Goal: Transaction & Acquisition: Purchase product/service

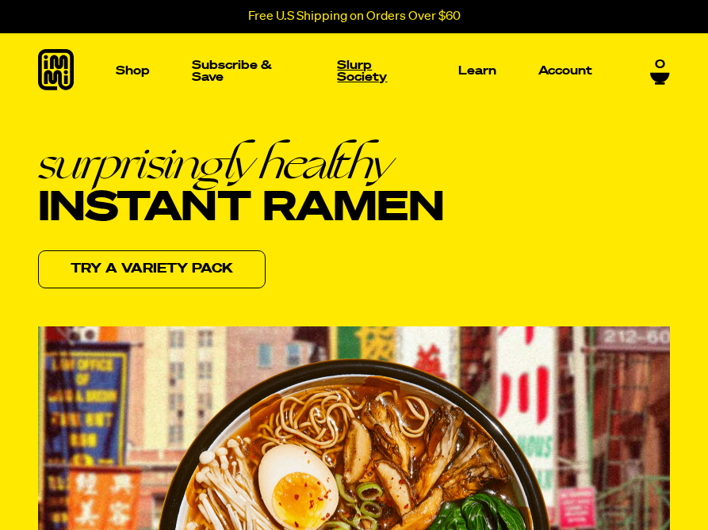
click at [364, 77] on p "Slurp Society" at bounding box center [376, 71] width 79 height 24
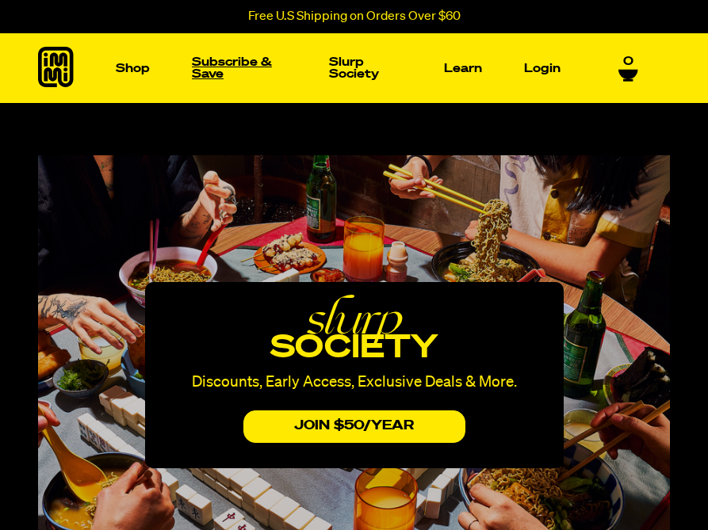
click at [229, 68] on link "Subscribe & Save" at bounding box center [239, 68] width 108 height 36
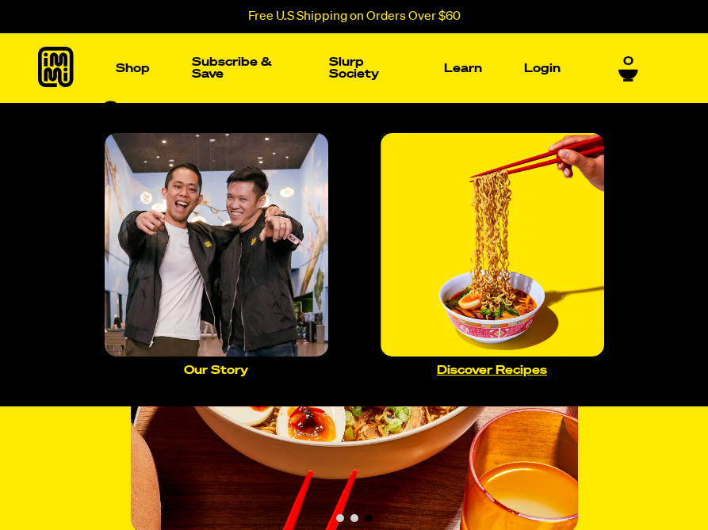
click at [497, 285] on img "Main navigation" at bounding box center [491, 244] width 223 height 223
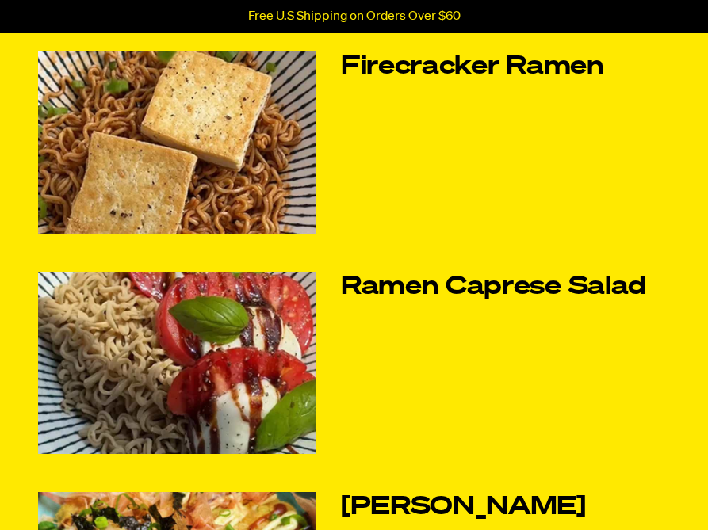
scroll to position [513, 0]
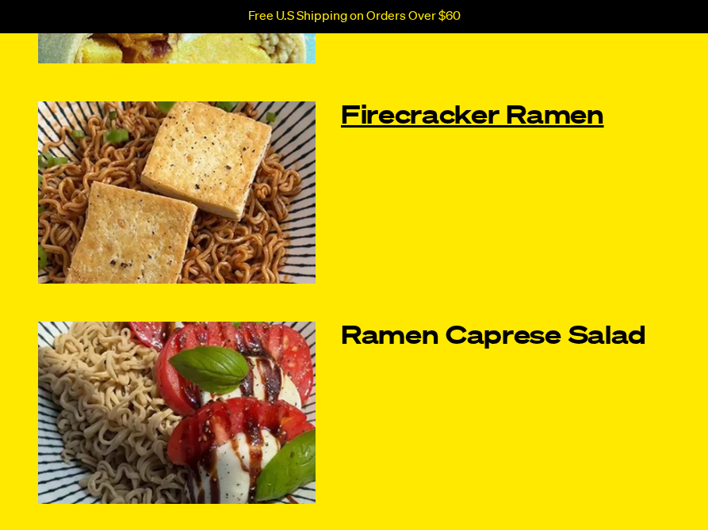
click at [447, 124] on link "Firecracker Ramen" at bounding box center [505, 116] width 329 height 30
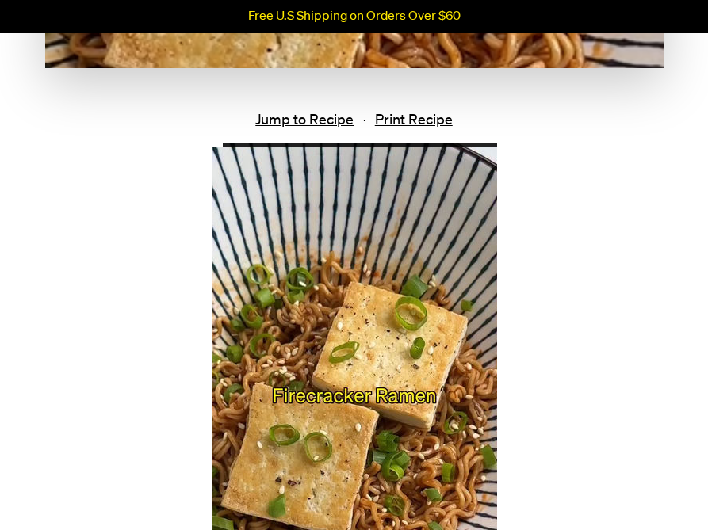
scroll to position [611, 0]
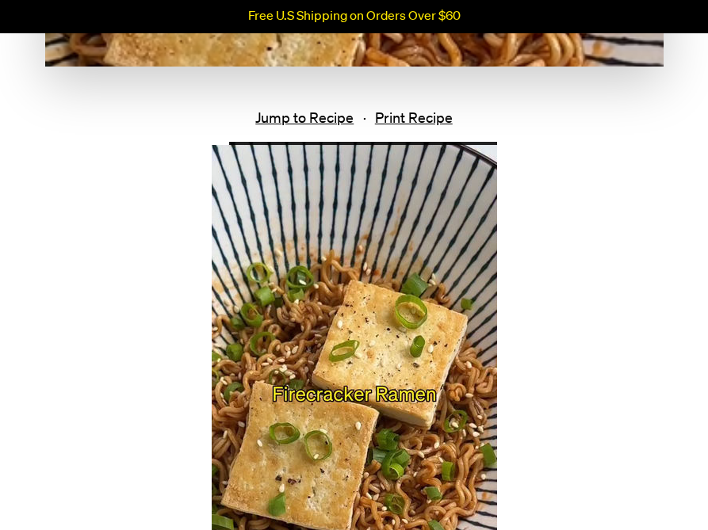
click at [347, 296] on video at bounding box center [354, 395] width 285 height 507
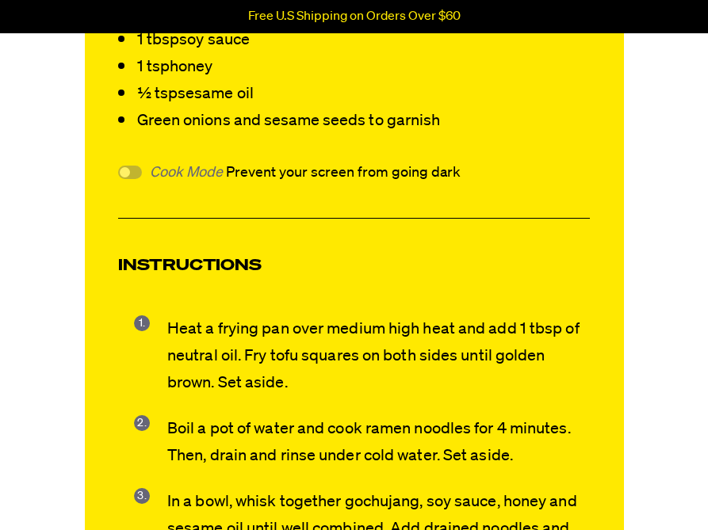
scroll to position [996, 0]
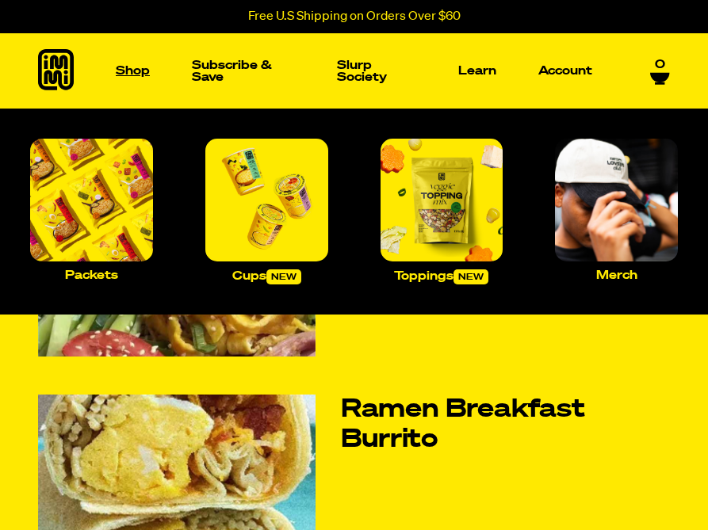
click at [125, 71] on p "Shop" at bounding box center [133, 71] width 34 height 12
click at [122, 73] on p "Shop" at bounding box center [133, 71] width 34 height 12
click at [91, 208] on img "Main navigation" at bounding box center [91, 200] width 123 height 123
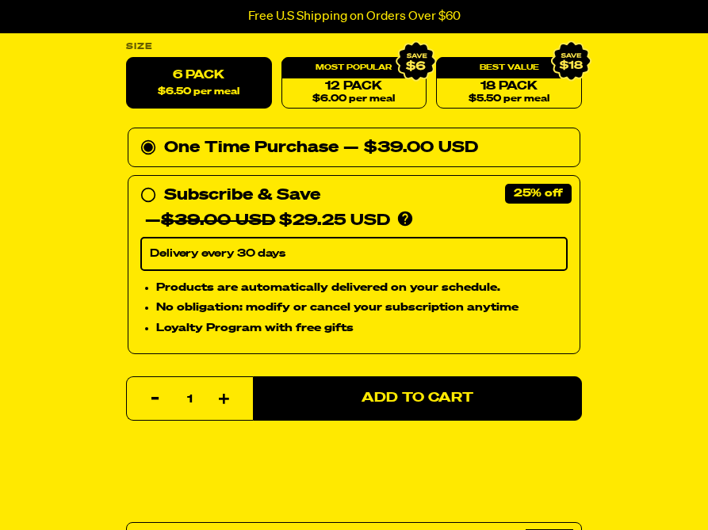
scroll to position [859, 0]
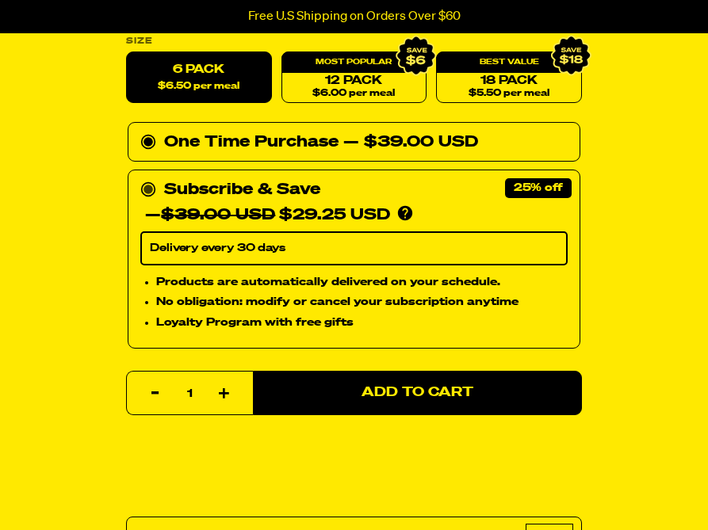
click at [144, 187] on circle at bounding box center [148, 190] width 10 height 10
click at [144, 177] on input "Subscribe & Save 25% — $39.00 USD $29.25 USD You'll receive your selected flavo…" at bounding box center [145, 177] width 10 height 0
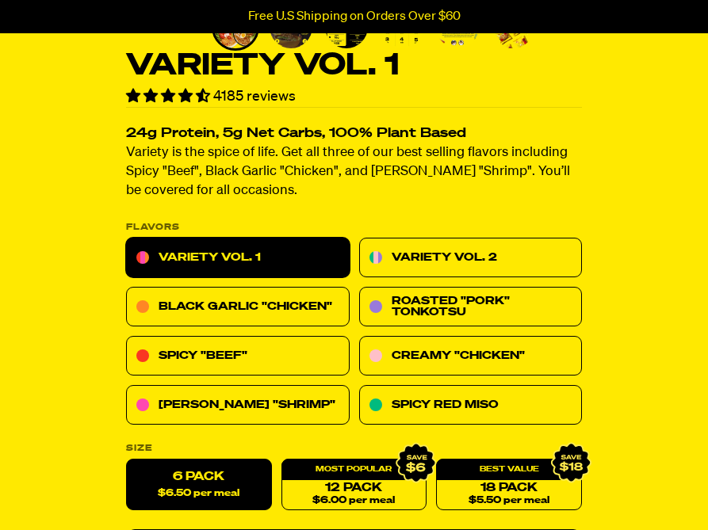
scroll to position [464, 0]
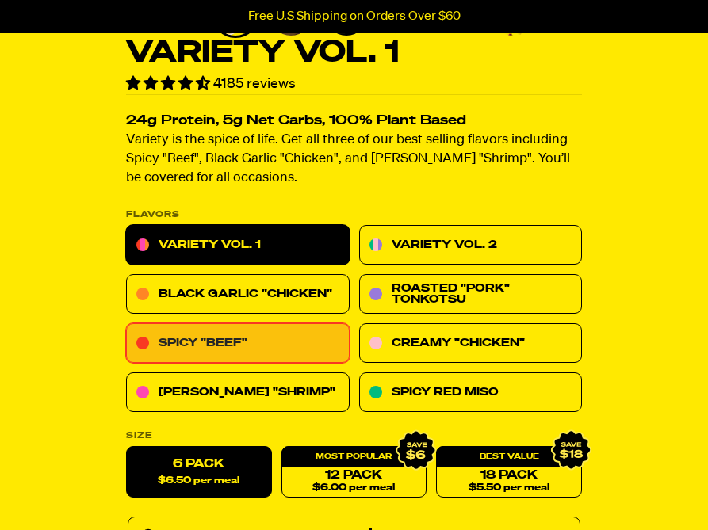
click at [300, 338] on link "Spicy "Beef"" at bounding box center [237, 343] width 223 height 40
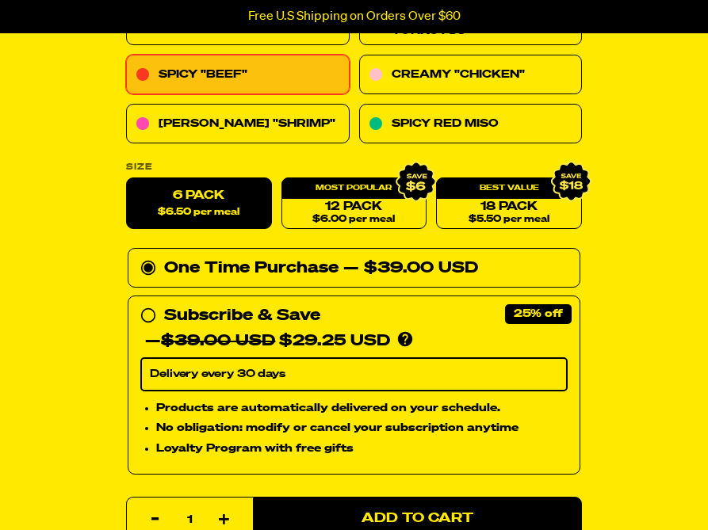
scroll to position [715, 0]
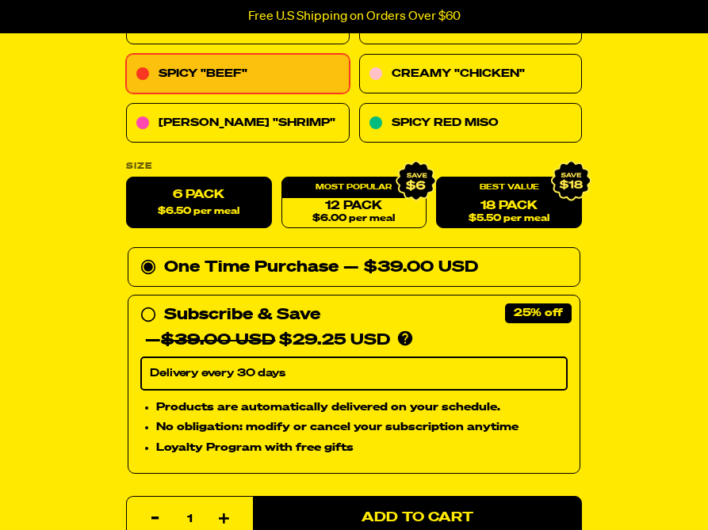
click at [509, 189] on div "18 Pack $5.50 per meal" at bounding box center [509, 203] width 146 height 52
click at [505, 213] on span "$5.50 per meal" at bounding box center [508, 218] width 81 height 10
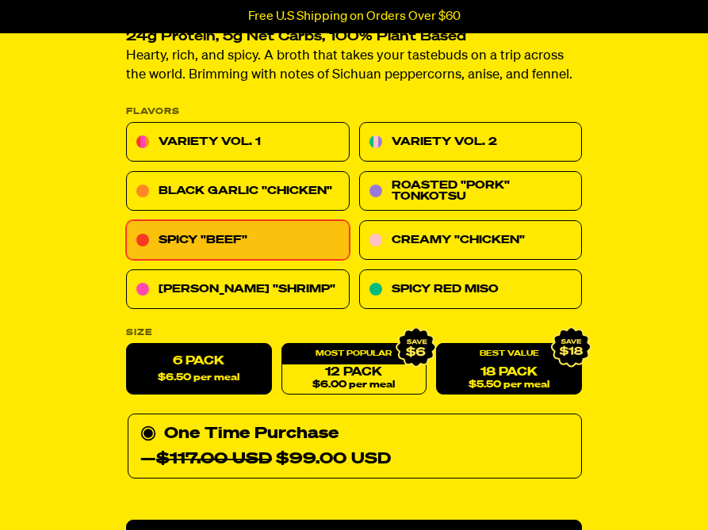
scroll to position [578, 0]
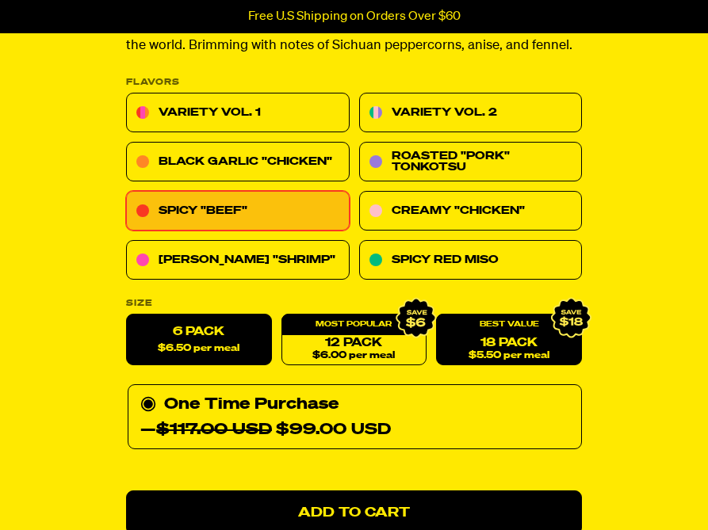
click at [197, 357] on label "6 Pack $6.50 per meal" at bounding box center [199, 340] width 146 height 52
click at [127, 315] on input "6 Pack $6.50 per meal" at bounding box center [126, 314] width 1 height 1
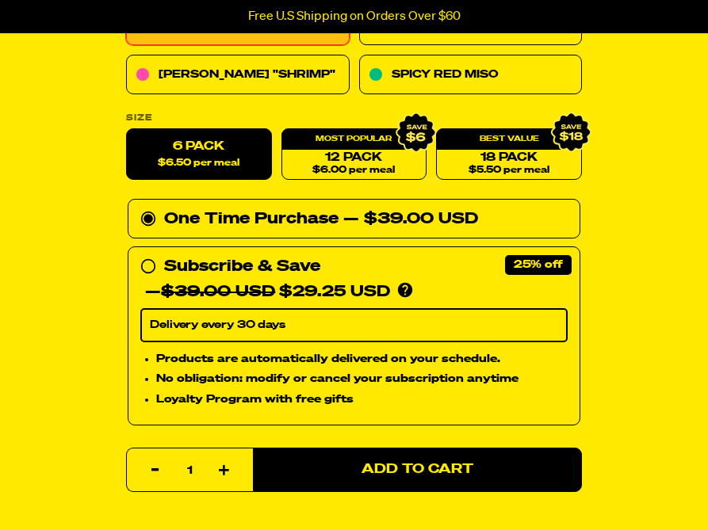
scroll to position [765, 0]
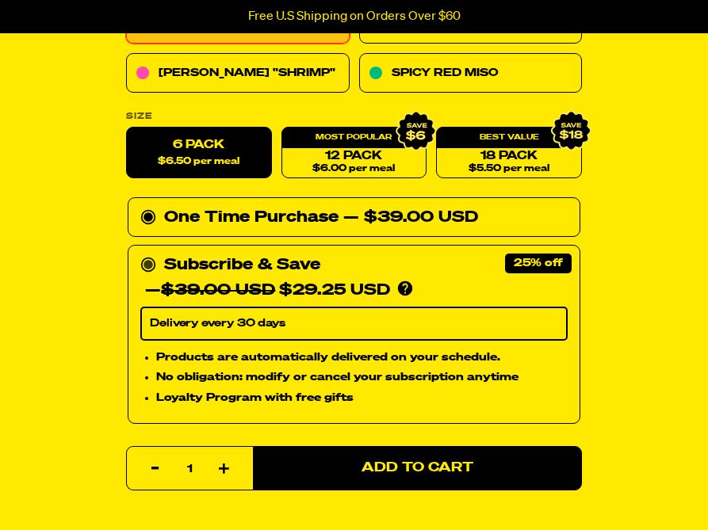
click at [145, 267] on circle at bounding box center [148, 265] width 10 height 10
click at [145, 252] on input "Subscribe & Save 25% — $39.00 USD $29.25 USD You'll receive your selected flavo…" at bounding box center [145, 252] width 10 height 0
click at [145, 214] on circle at bounding box center [148, 217] width 10 height 10
click at [145, 204] on input "One Time Purchase — $39.00 USD" at bounding box center [145, 204] width 10 height 0
click at [145, 261] on circle at bounding box center [148, 265] width 10 height 10
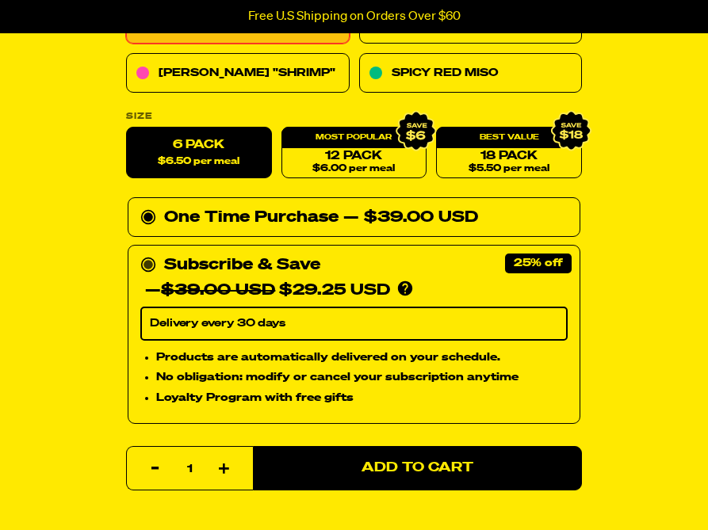
click at [145, 252] on input "Subscribe & Save 25% — $39.00 USD $29.25 USD You'll receive your selected flavo…" at bounding box center [145, 252] width 10 height 0
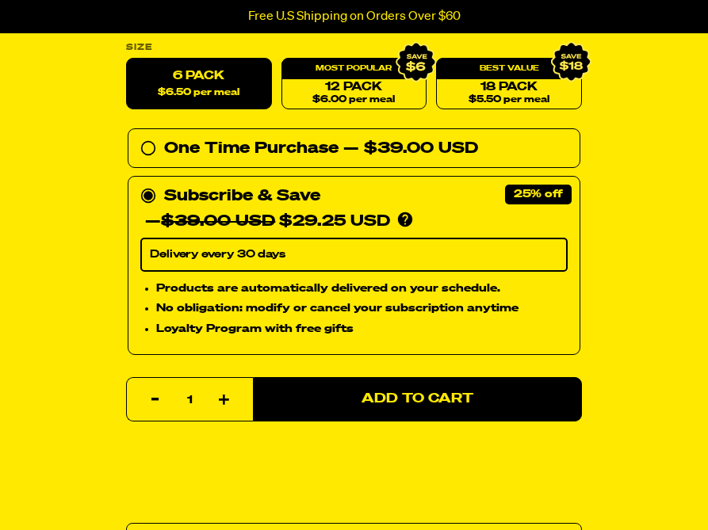
scroll to position [835, 0]
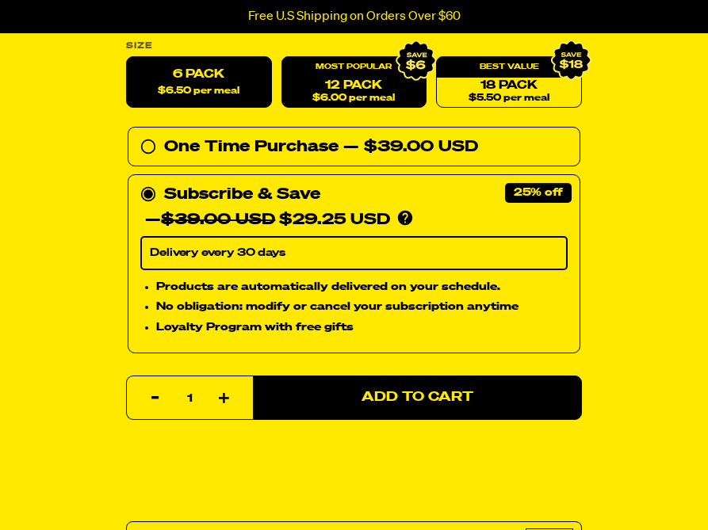
click at [357, 89] on link "12 Pack $6.00 per meal" at bounding box center [354, 82] width 146 height 52
radio input "false"
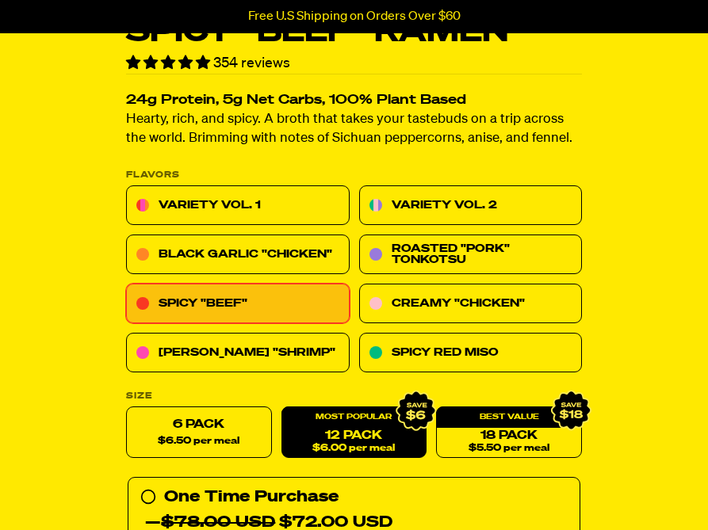
scroll to position [487, 0]
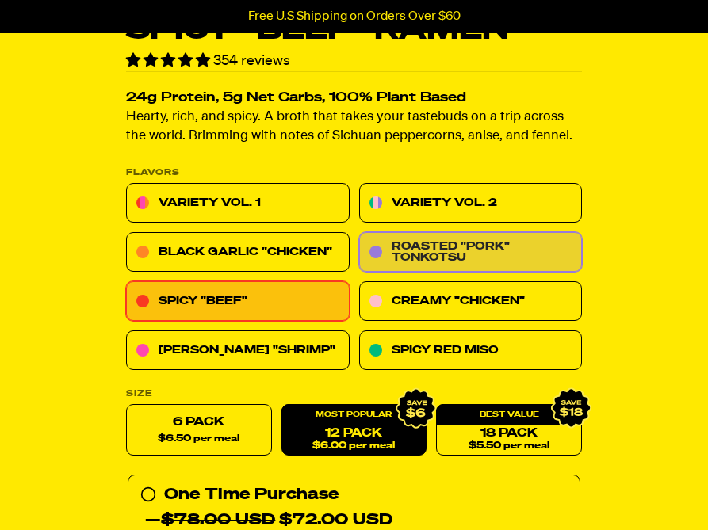
click at [424, 256] on link "Roasted "Pork" Tonkotsu" at bounding box center [470, 252] width 223 height 40
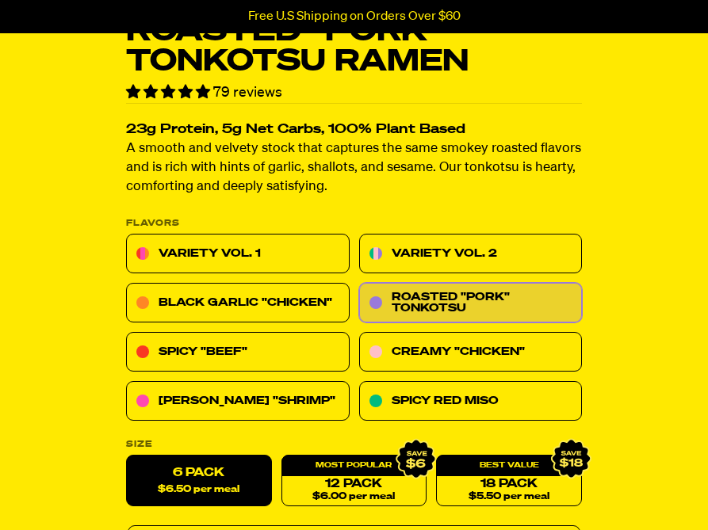
scroll to position [506, 0]
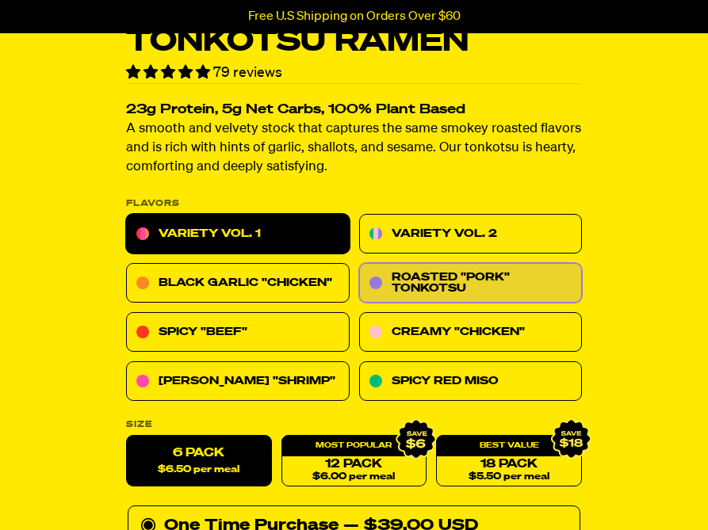
click at [254, 239] on link "Variety Vol. 1" at bounding box center [237, 234] width 223 height 40
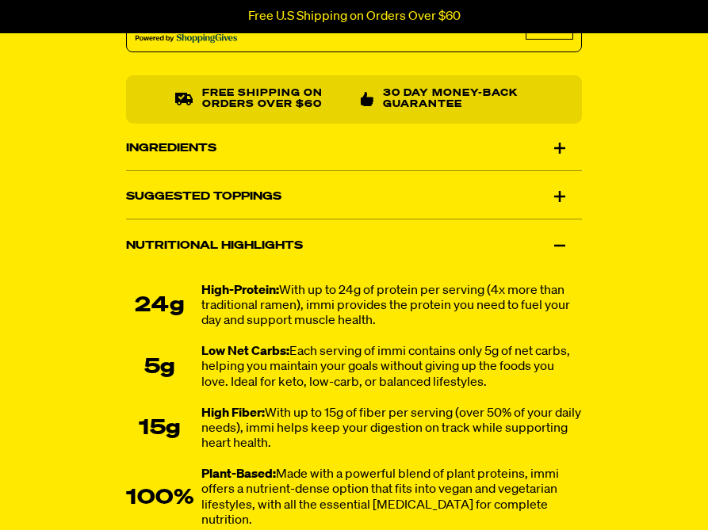
scroll to position [1397, 0]
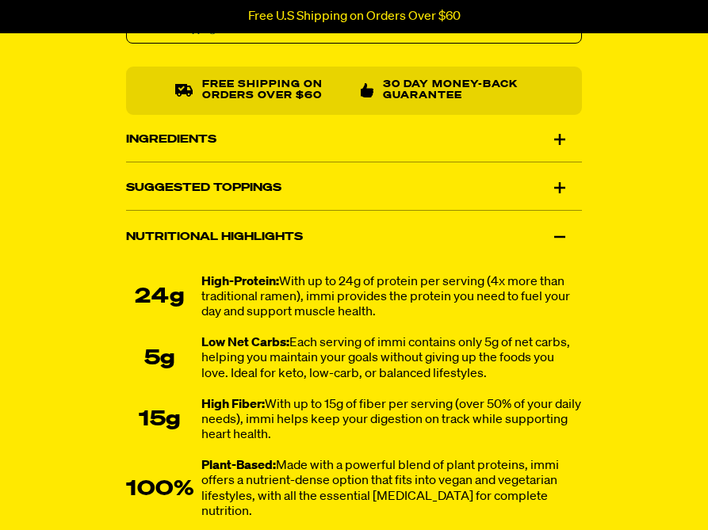
click at [567, 134] on div "Ingredients" at bounding box center [354, 138] width 456 height 44
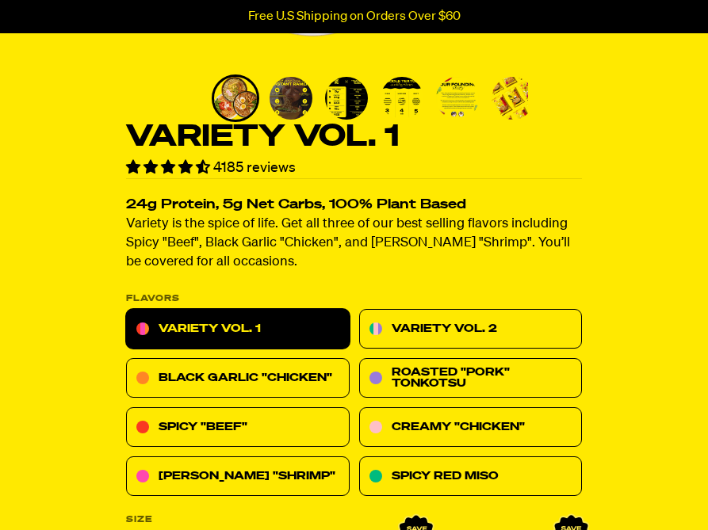
scroll to position [353, 0]
